Goal: Register for event/course

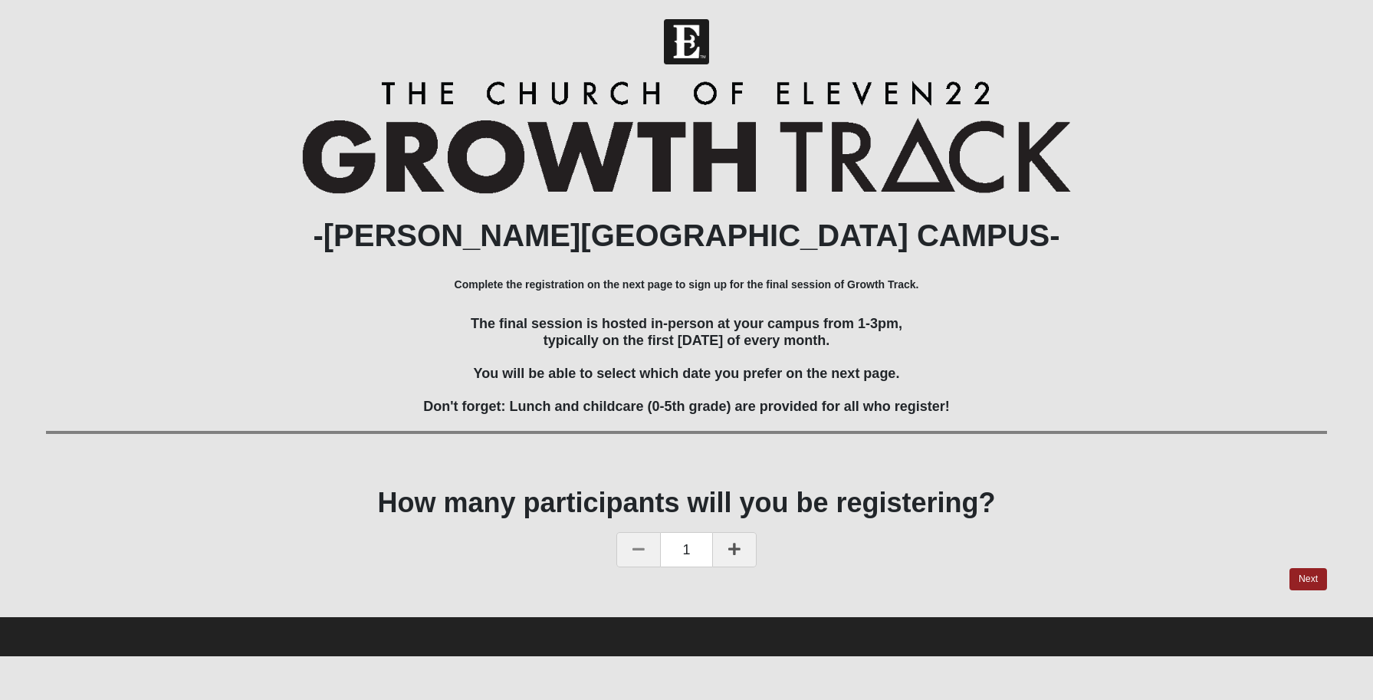
click at [739, 553] on icon at bounding box center [734, 549] width 12 height 14
click at [1308, 575] on link "Next" at bounding box center [1308, 579] width 38 height 22
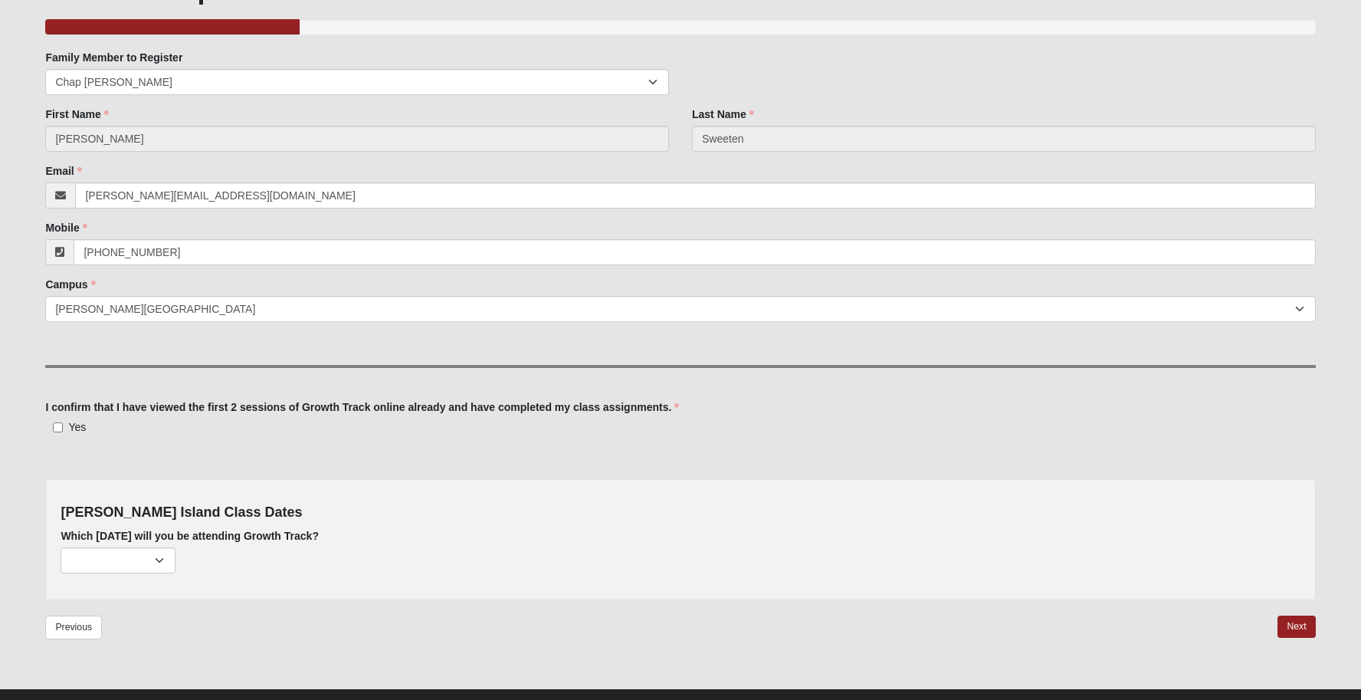
scroll to position [149, 0]
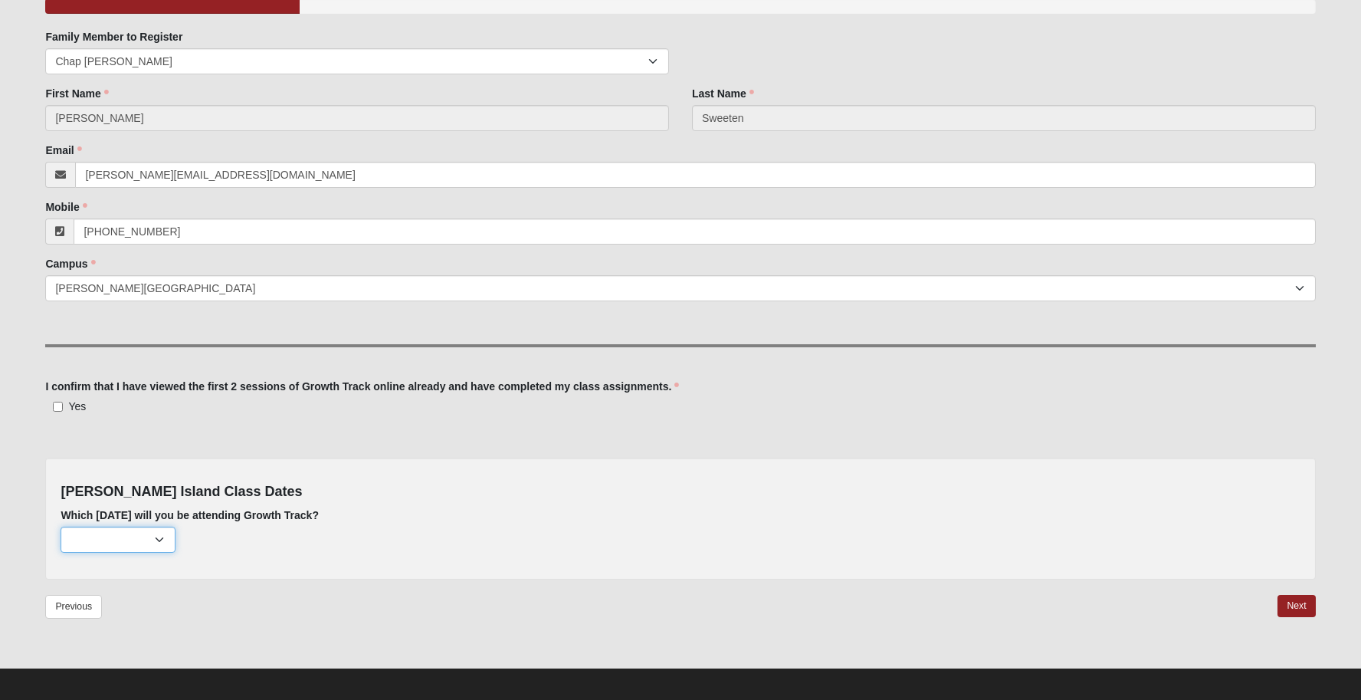
select select "793"
click at [389, 563] on div "[PERSON_NAME] Island Class Dates Which [DATE] will you be attending Growth Trac…" at bounding box center [680, 518] width 1270 height 121
click at [1304, 601] on link "Next" at bounding box center [1297, 606] width 38 height 22
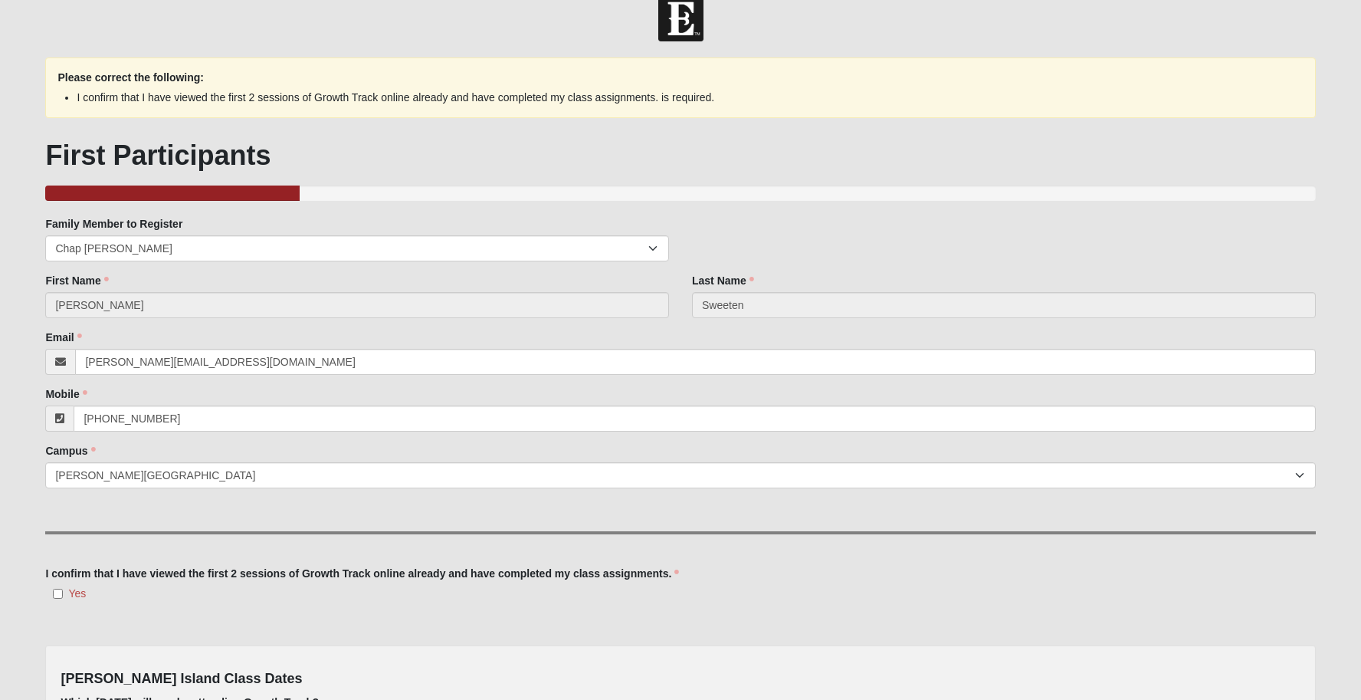
scroll to position [217, 0]
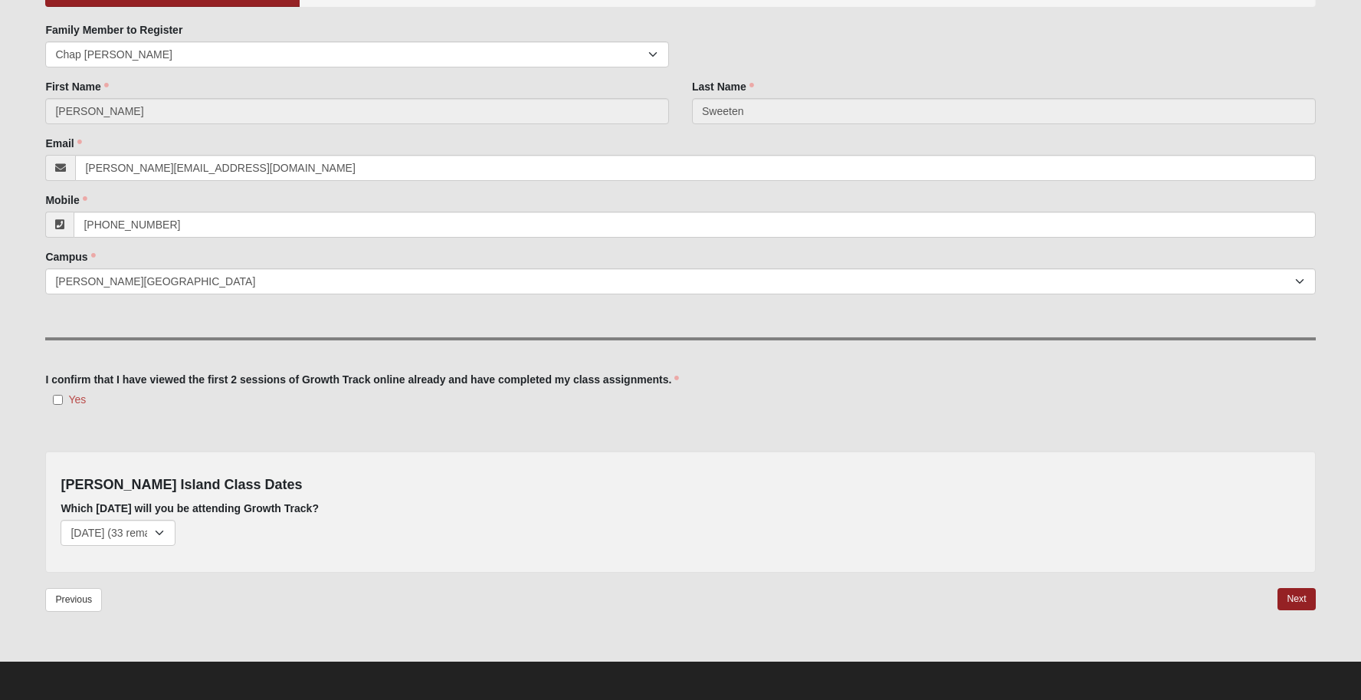
click at [59, 396] on input "Yes" at bounding box center [58, 400] width 10 height 10
checkbox input "true"
click at [1287, 600] on link "Next" at bounding box center [1297, 599] width 38 height 22
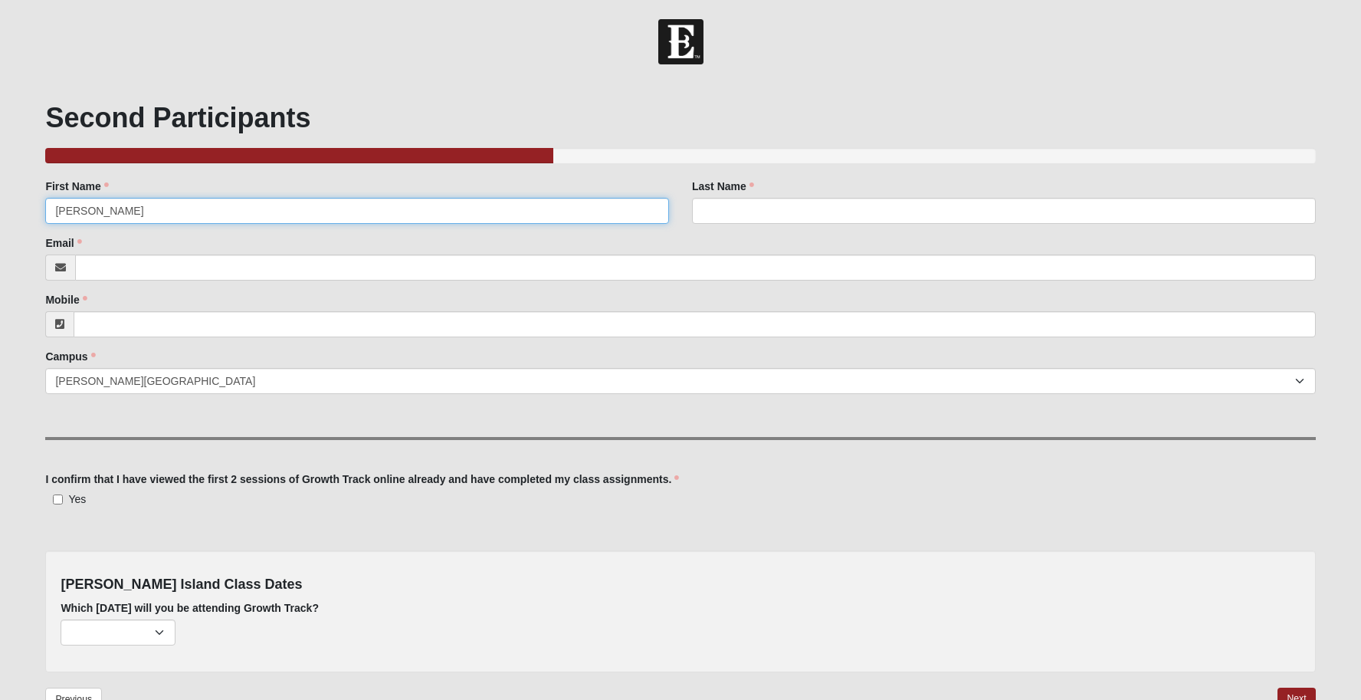
type input "[PERSON_NAME]"
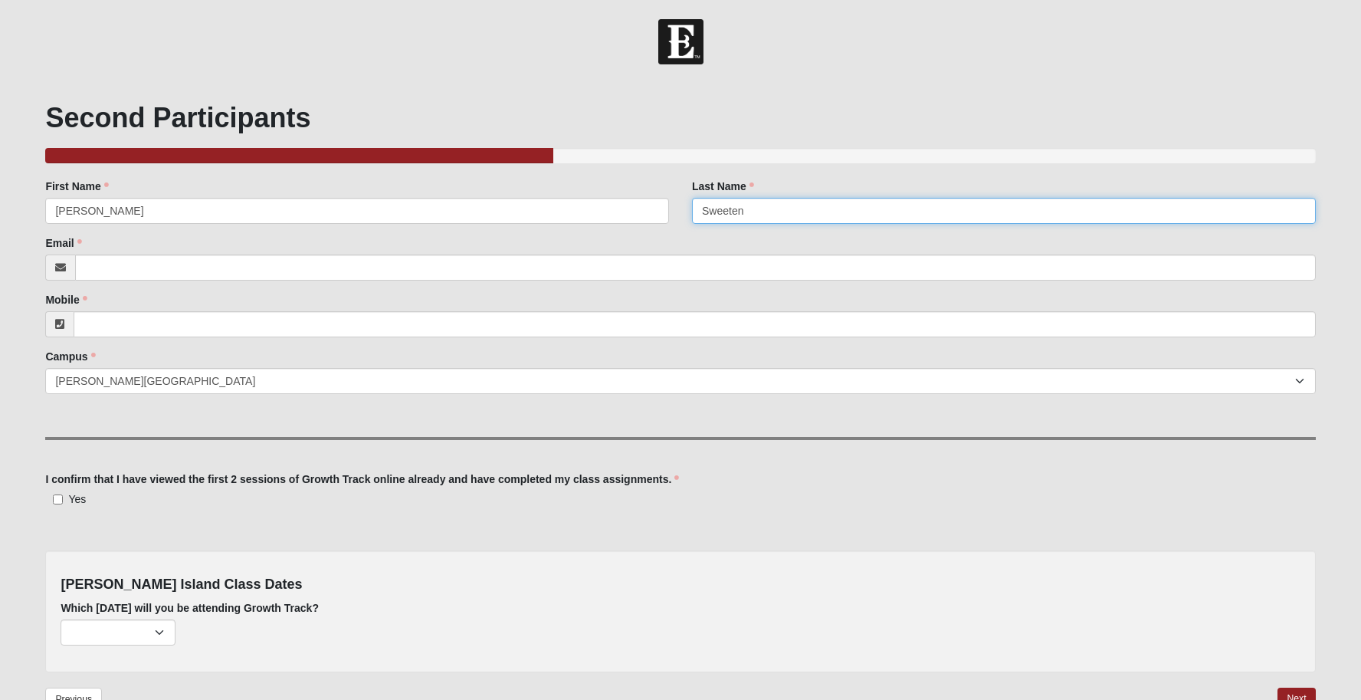
type input "Sweeten"
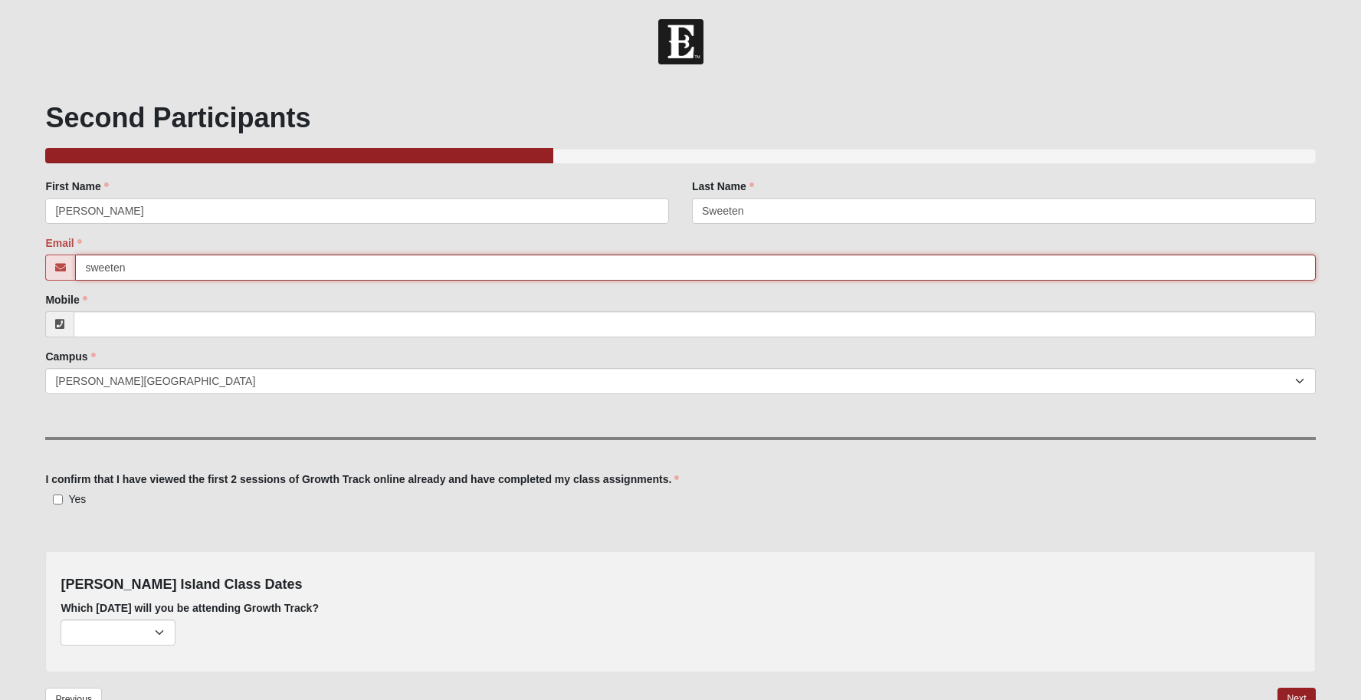
click at [149, 271] on input "sweeten" at bounding box center [695, 267] width 1240 height 26
type input "sweetenc"
type input "[EMAIL_ADDRESS][DOMAIN_NAME]"
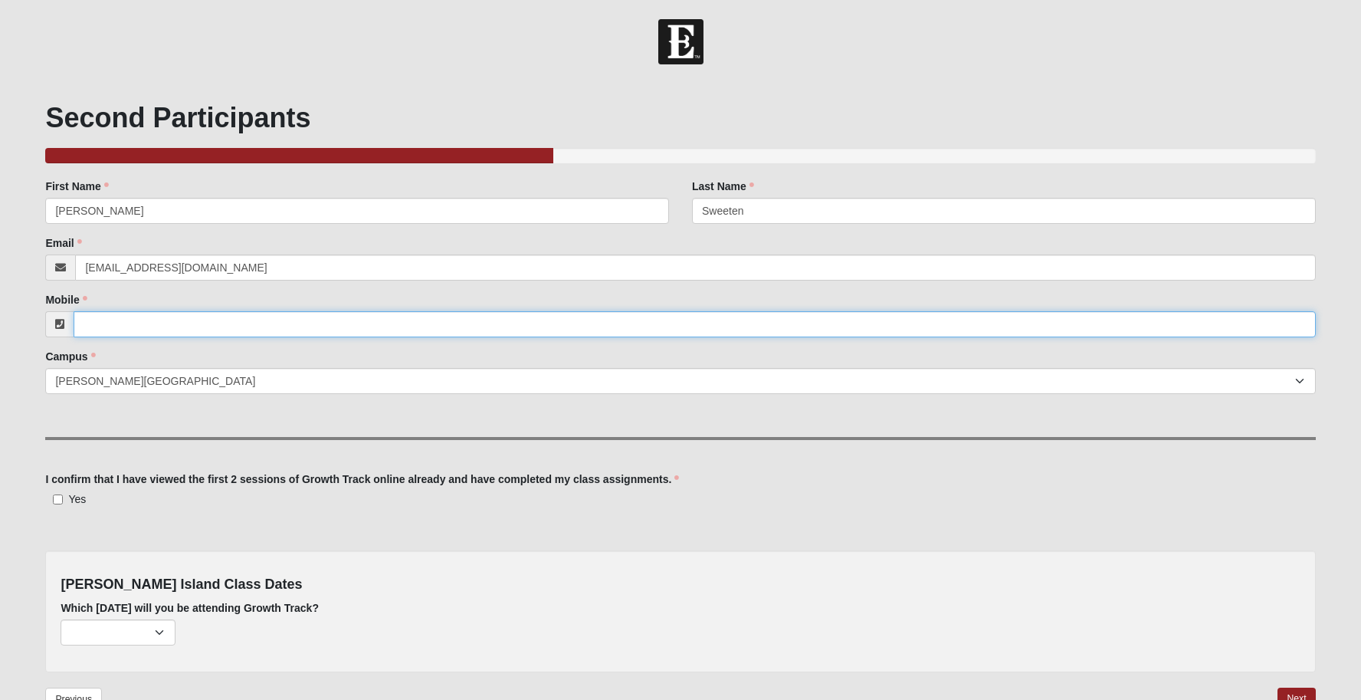
click at [145, 318] on input "Mobile" at bounding box center [695, 324] width 1242 height 26
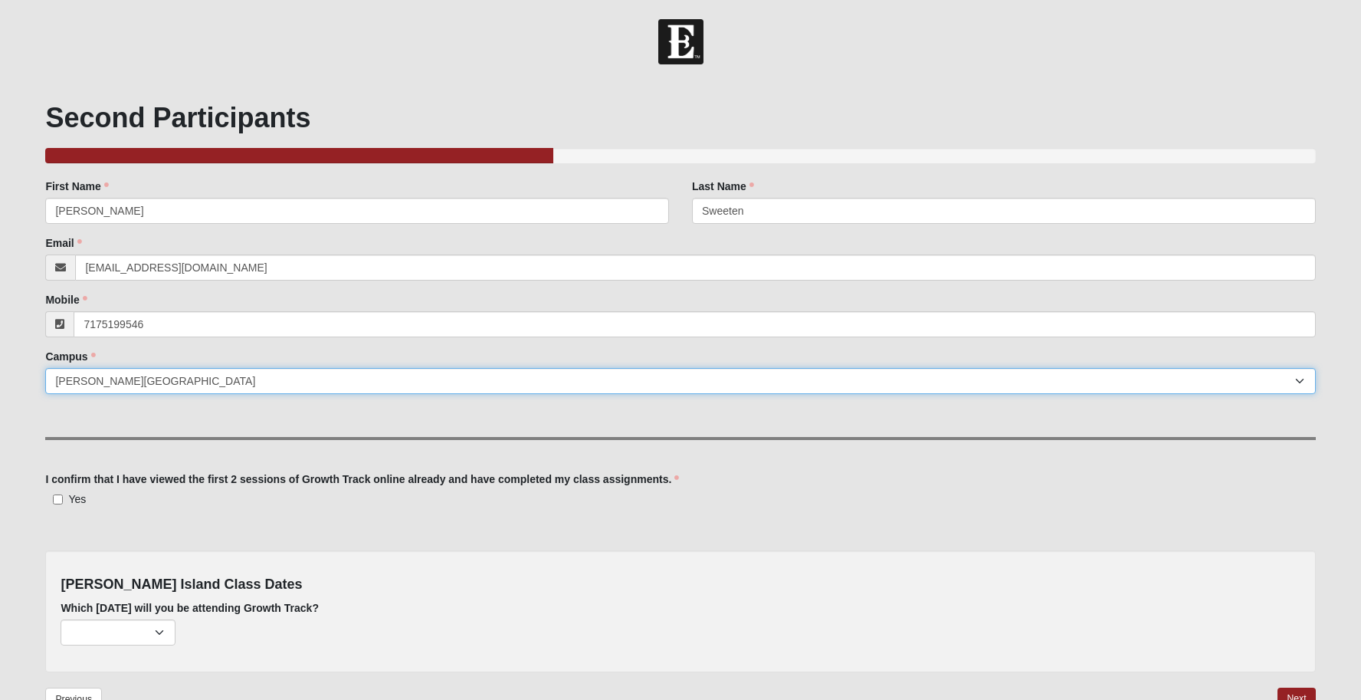
type input "[PHONE_NUMBER]"
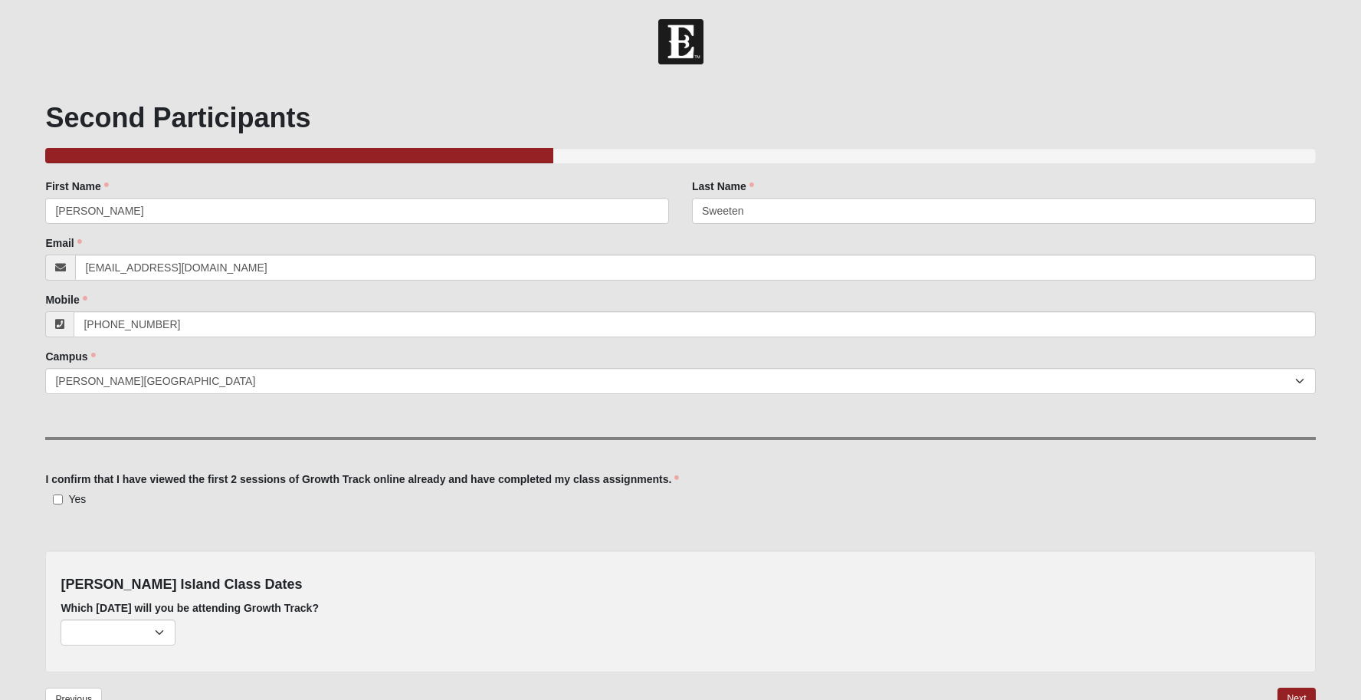
click at [169, 457] on div "Family Member to Register First Name [PERSON_NAME] First Name is required. Last…" at bounding box center [680, 425] width 1270 height 493
click at [60, 494] on input "Yes" at bounding box center [58, 499] width 10 height 10
checkbox input "true"
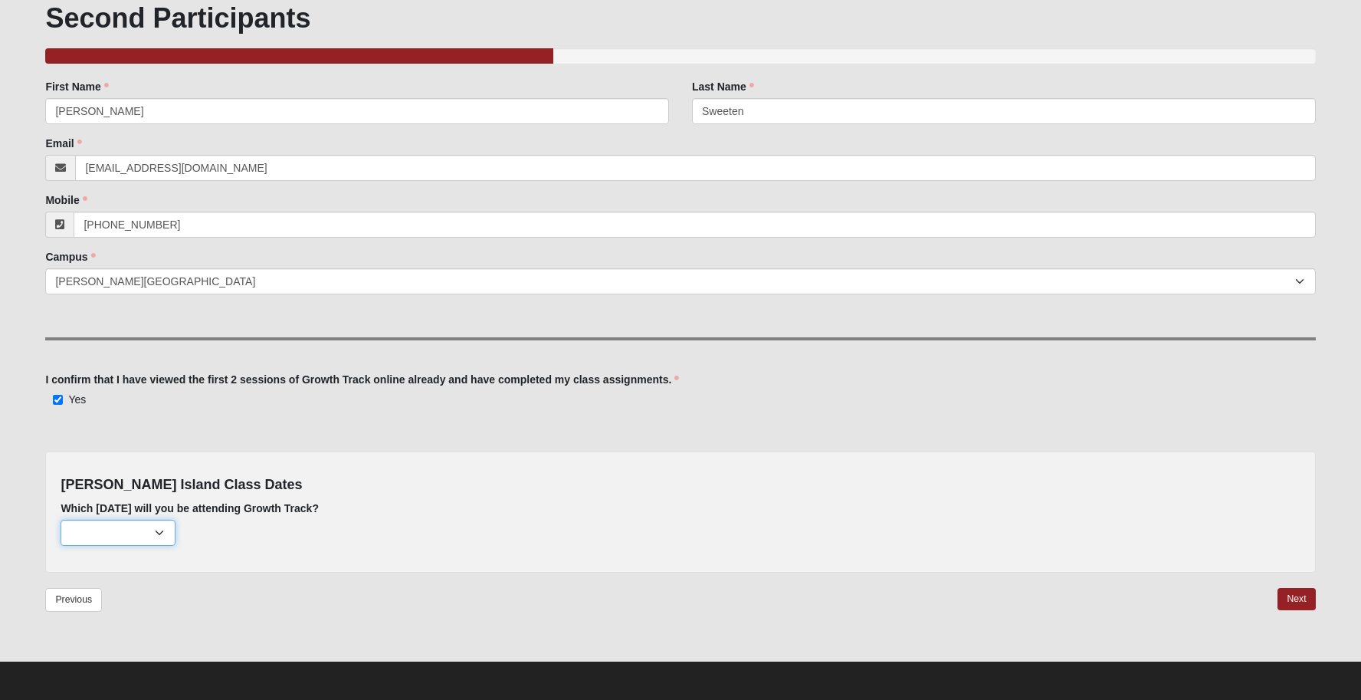
select select "793"
click at [364, 569] on div "[PERSON_NAME] Island Class Dates Which [DATE] will you be attending Growth Trac…" at bounding box center [680, 511] width 1270 height 121
click at [1305, 596] on link "Next" at bounding box center [1297, 599] width 38 height 22
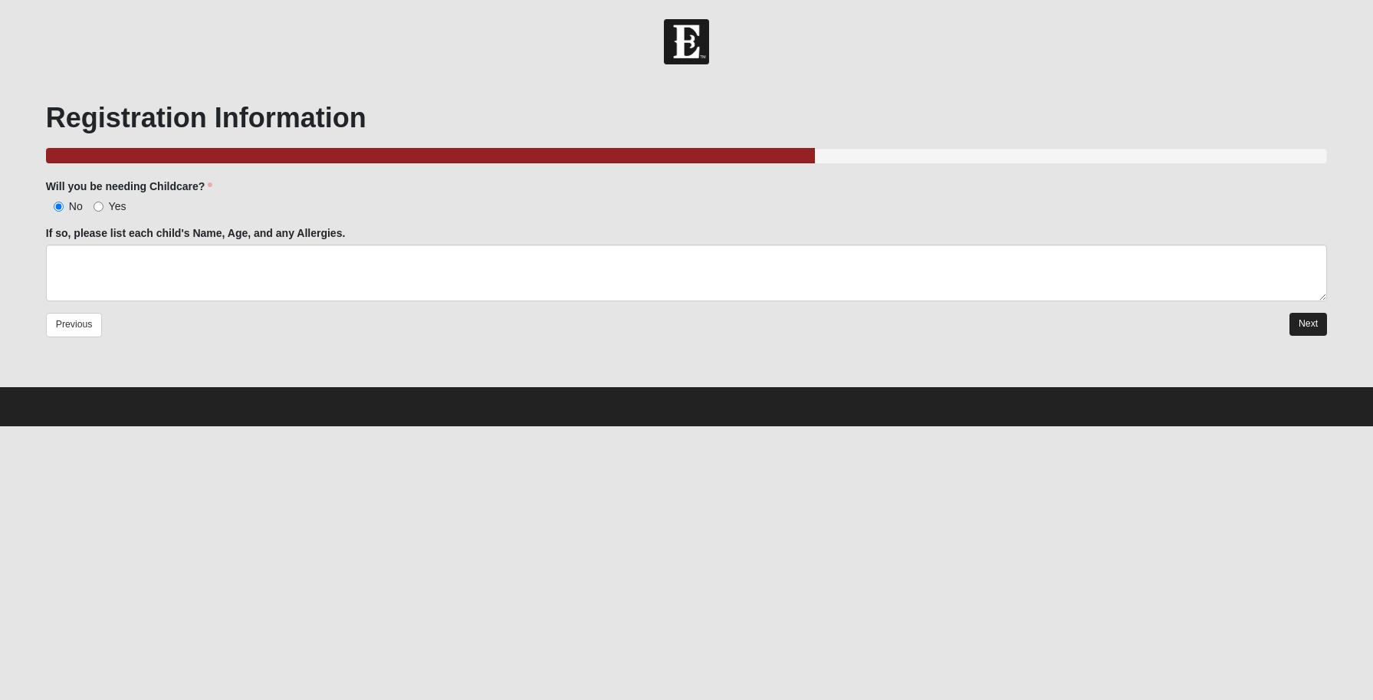
click at [1306, 324] on link "Next" at bounding box center [1308, 324] width 38 height 22
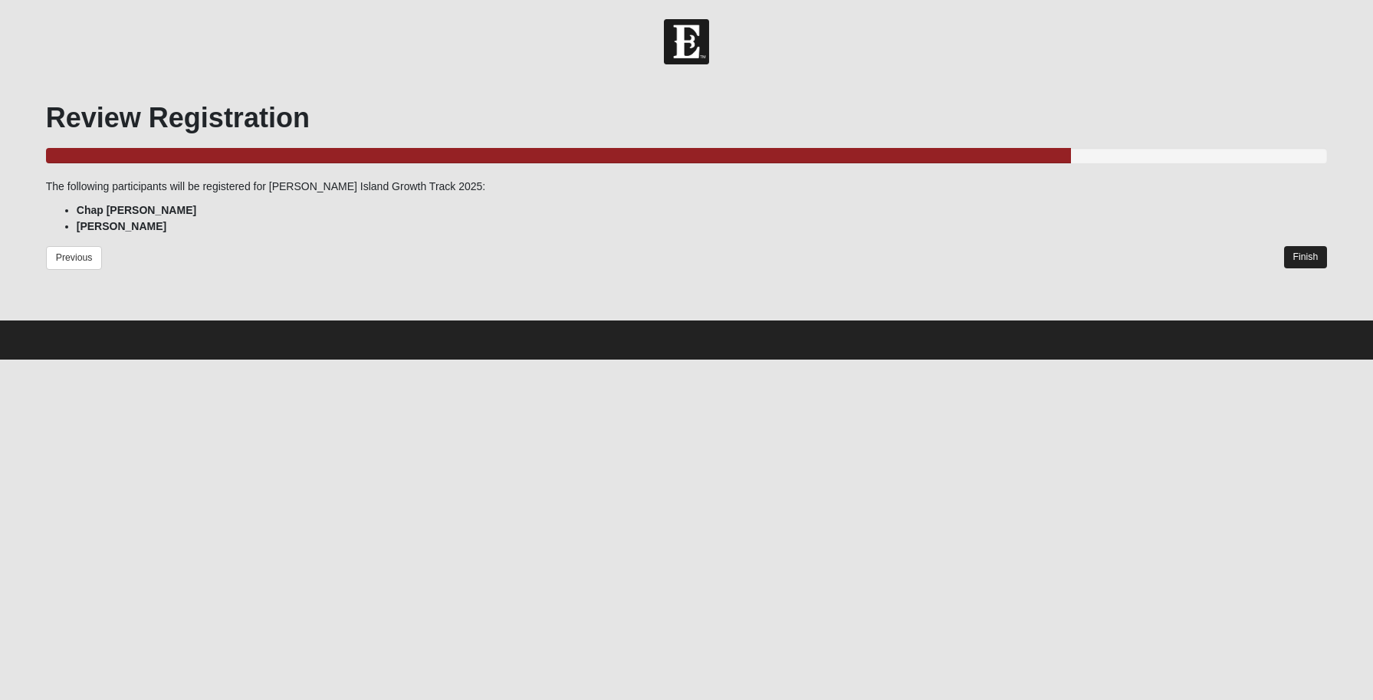
click at [1288, 252] on link "Finish" at bounding box center [1306, 257] width 44 height 22
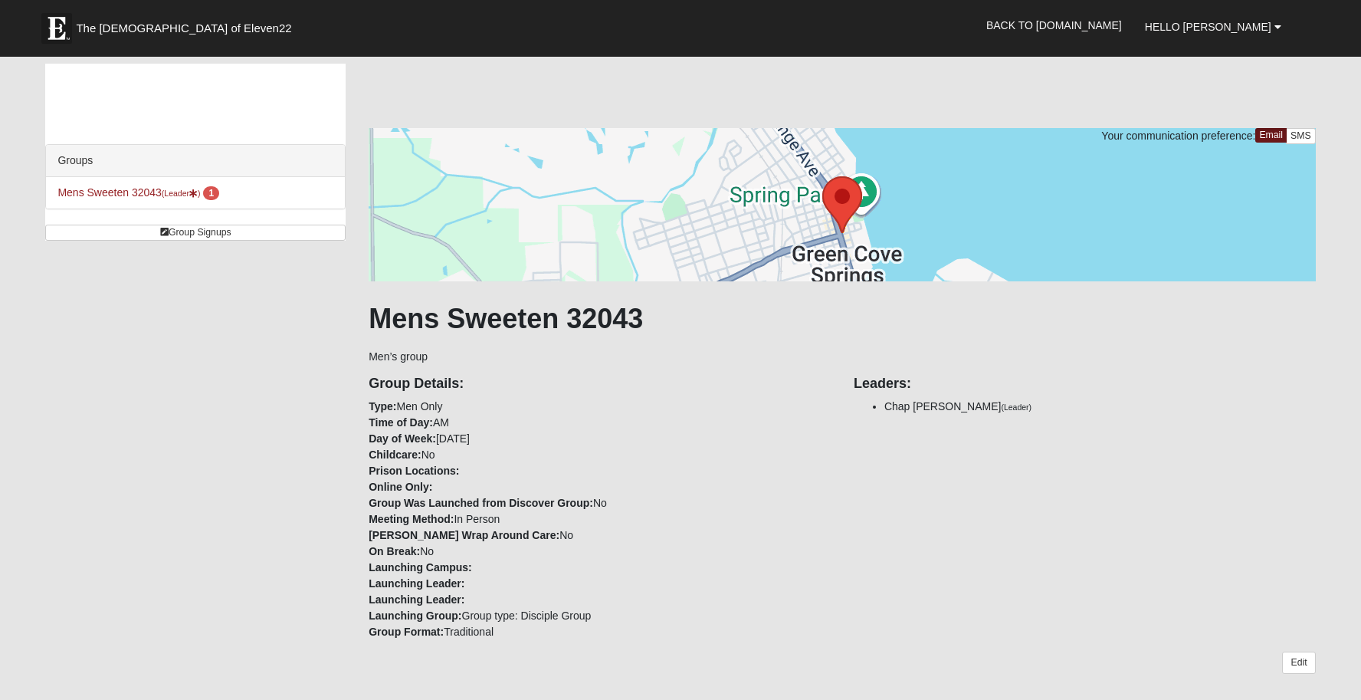
scroll to position [441, 0]
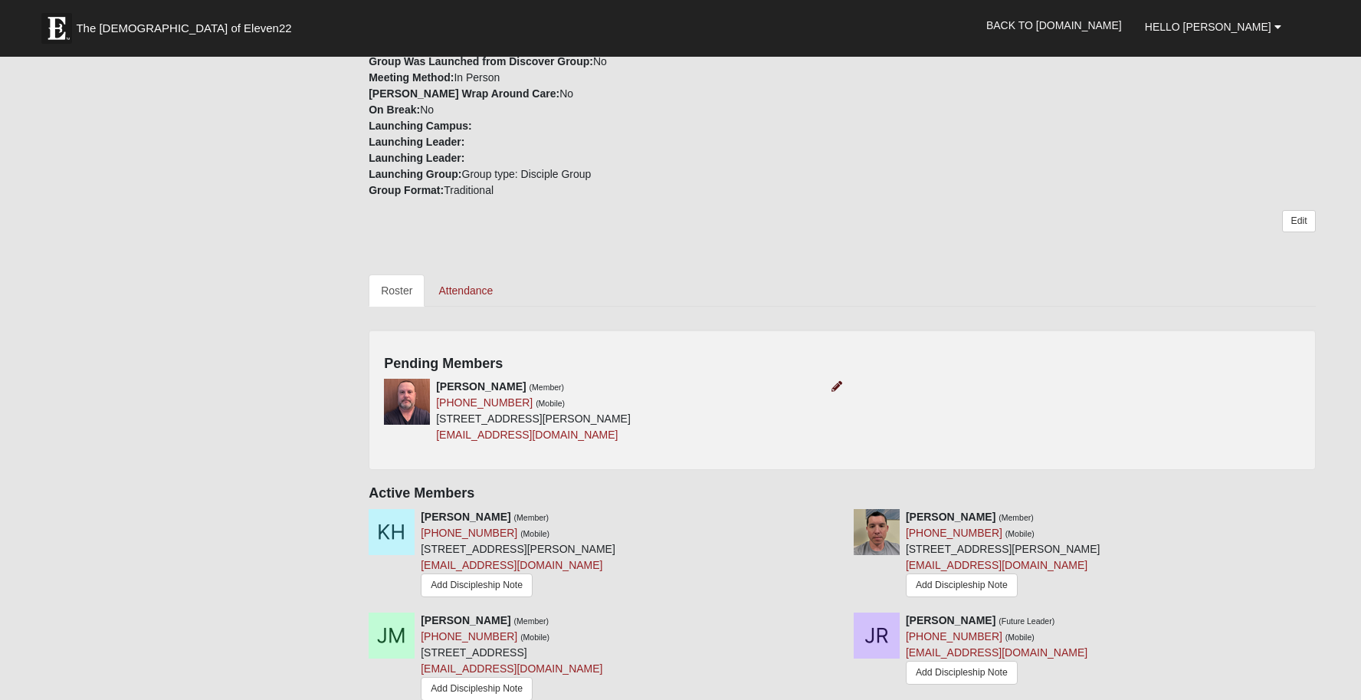
click at [839, 386] on icon at bounding box center [837, 386] width 11 height 11
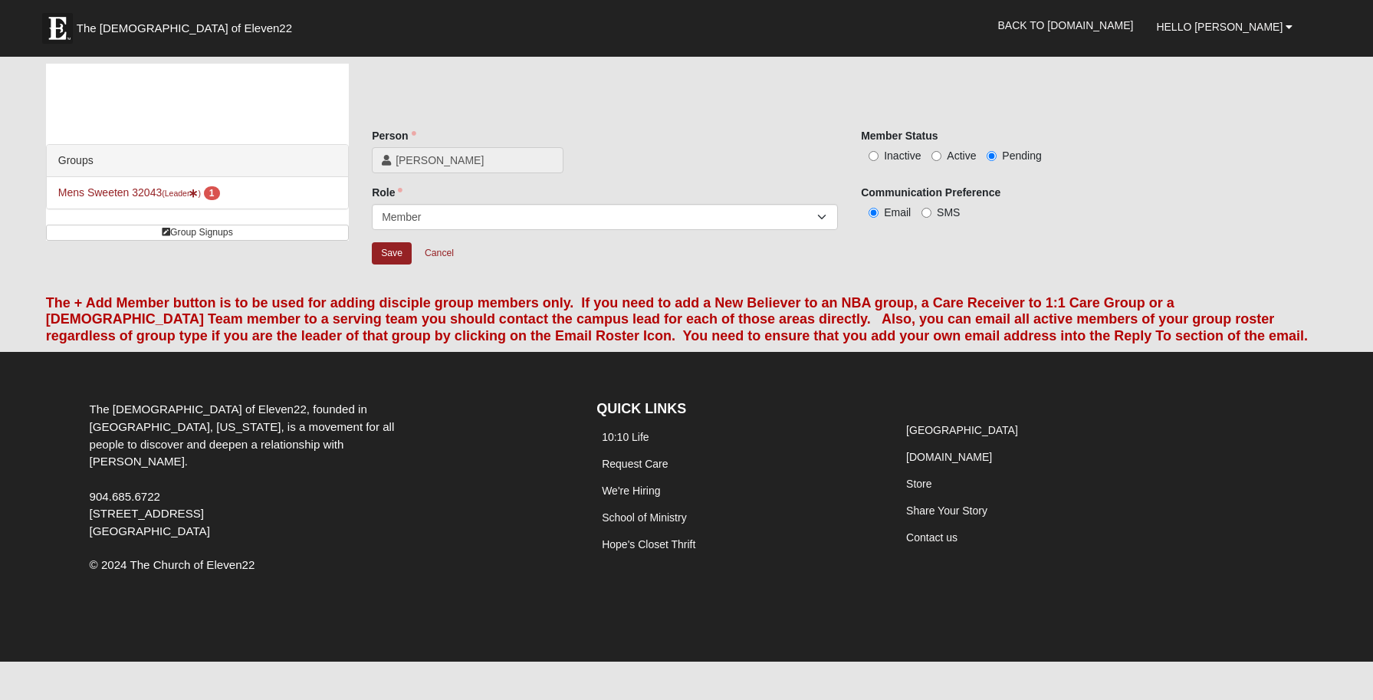
click at [667, 157] on div "Jason King" at bounding box center [605, 160] width 466 height 26
click at [935, 154] on input "Active" at bounding box center [936, 156] width 10 height 10
radio input "true"
click at [396, 259] on input "Save" at bounding box center [392, 253] width 40 height 22
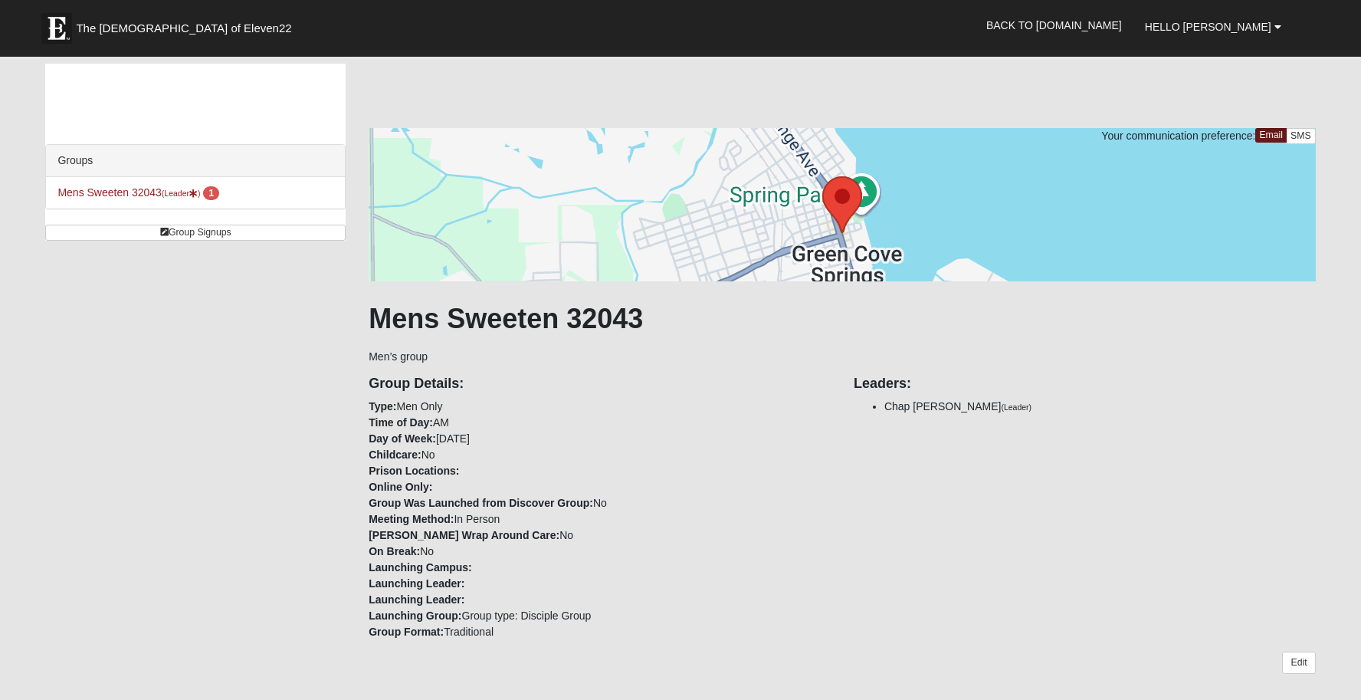
click at [674, 405] on div "Group Details: Type: Men Only Time of Day: AM Day of Week: Monday Childcare: No…" at bounding box center [599, 502] width 485 height 275
click at [217, 194] on span "1" at bounding box center [211, 193] width 16 height 14
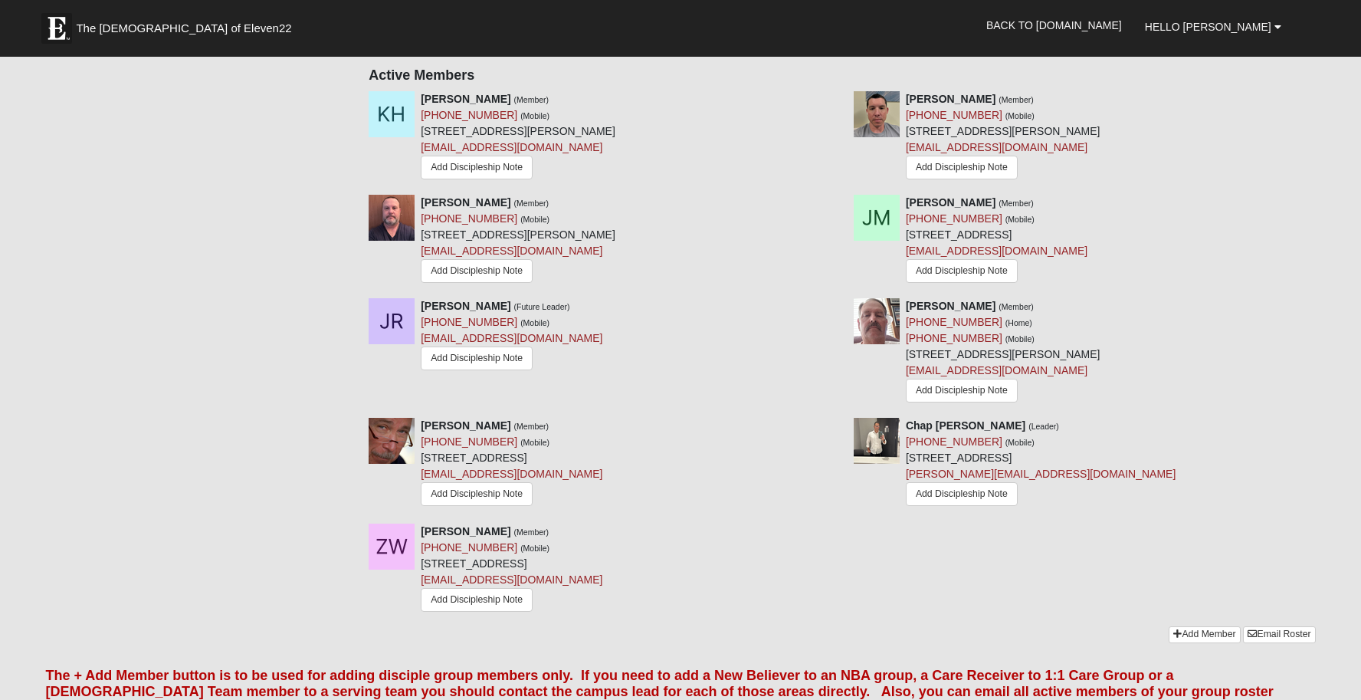
scroll to position [749, 0]
